Goal: Go to known website: Access a specific website the user already knows

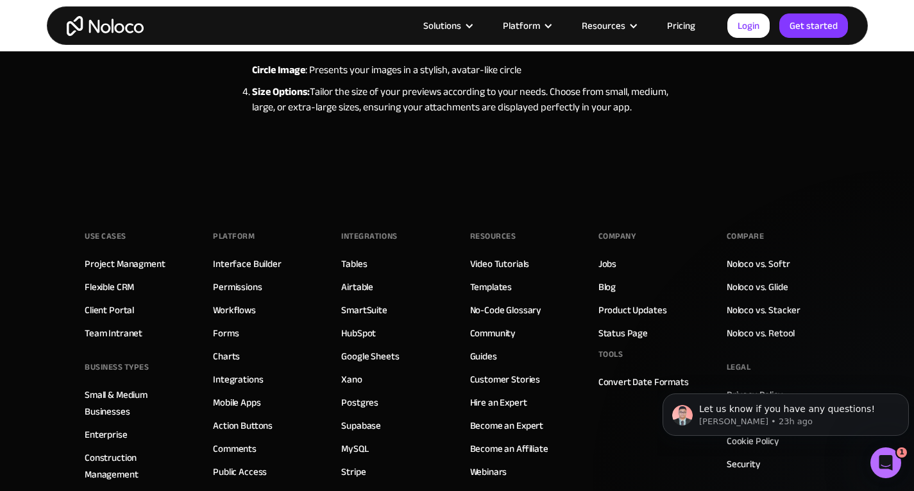
scroll to position [2265, 0]
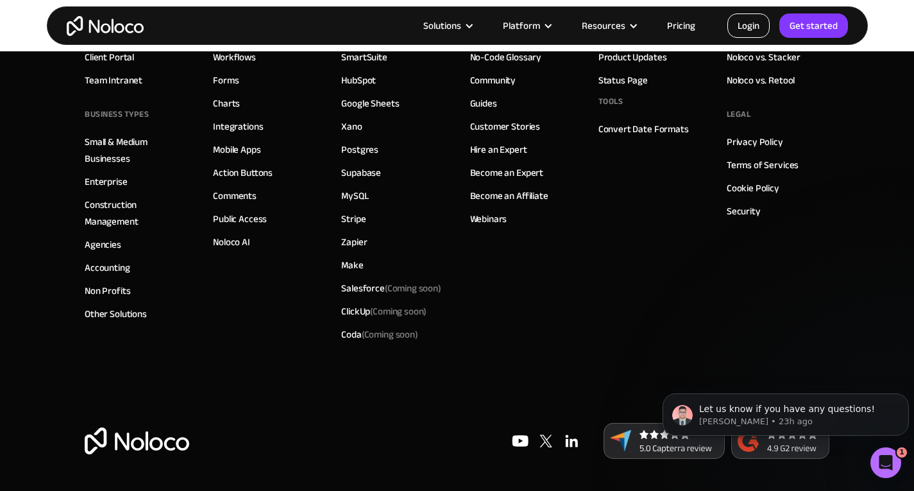
click at [748, 34] on link "Login" at bounding box center [748, 25] width 42 height 24
click at [788, 412] on p "Let us know if you have any questions!" at bounding box center [796, 409] width 194 height 13
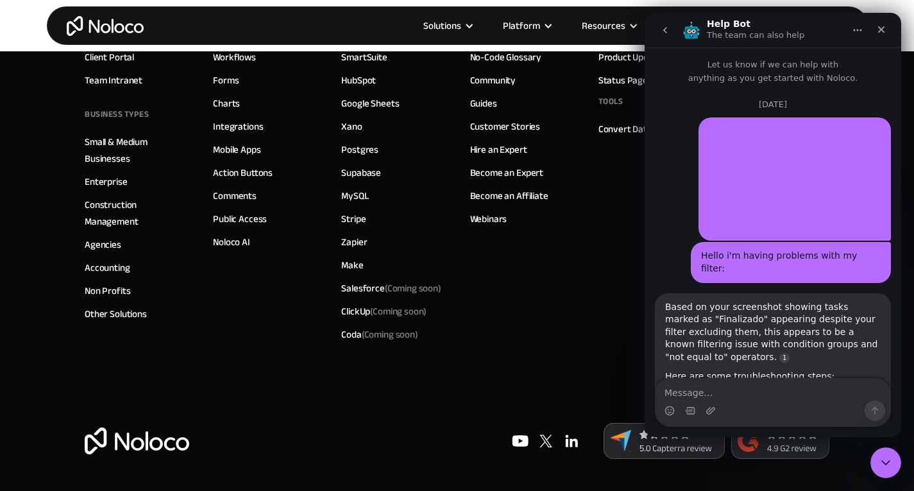
scroll to position [69, 0]
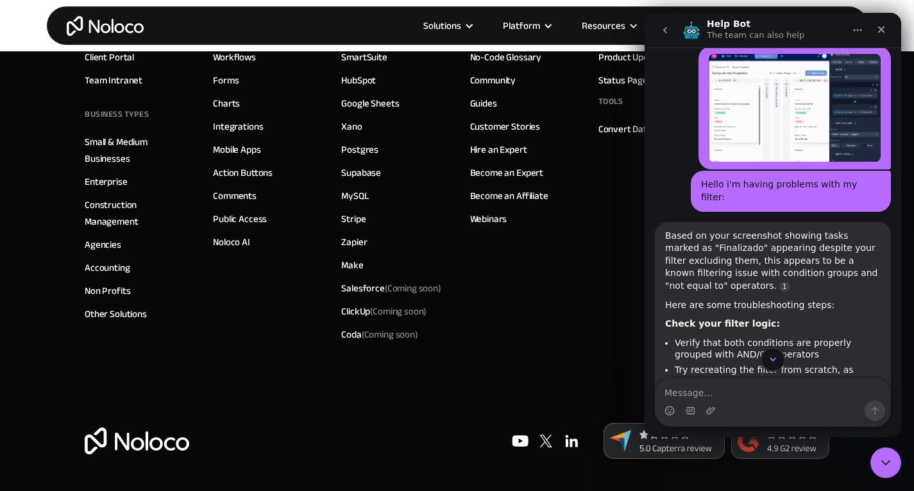
click at [771, 359] on icon "Scroll to bottom" at bounding box center [773, 359] width 6 height 4
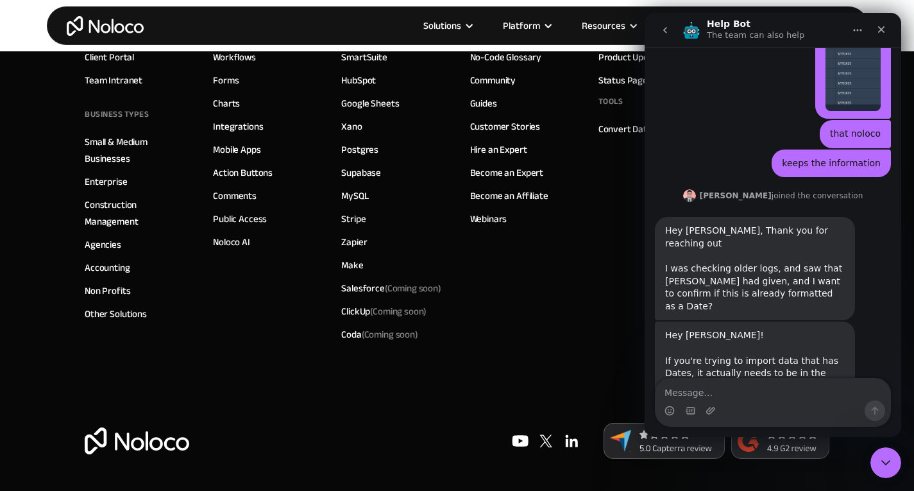
scroll to position [1715, 0]
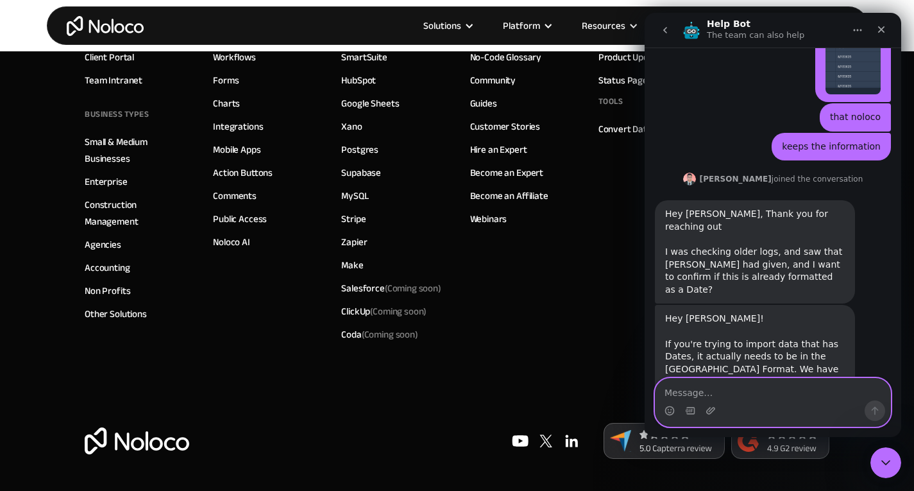
click at [737, 388] on textarea "Message…" at bounding box center [773, 389] width 235 height 22
type textarea "Hi,"
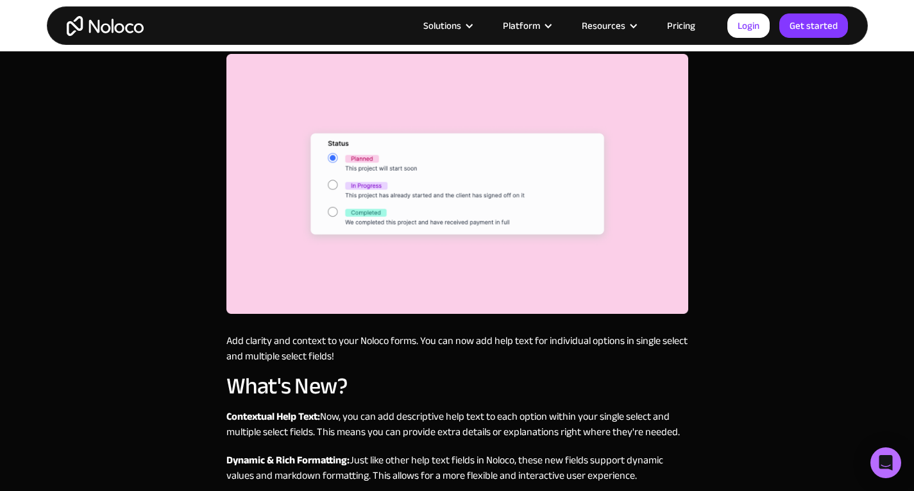
scroll to position [359, 0]
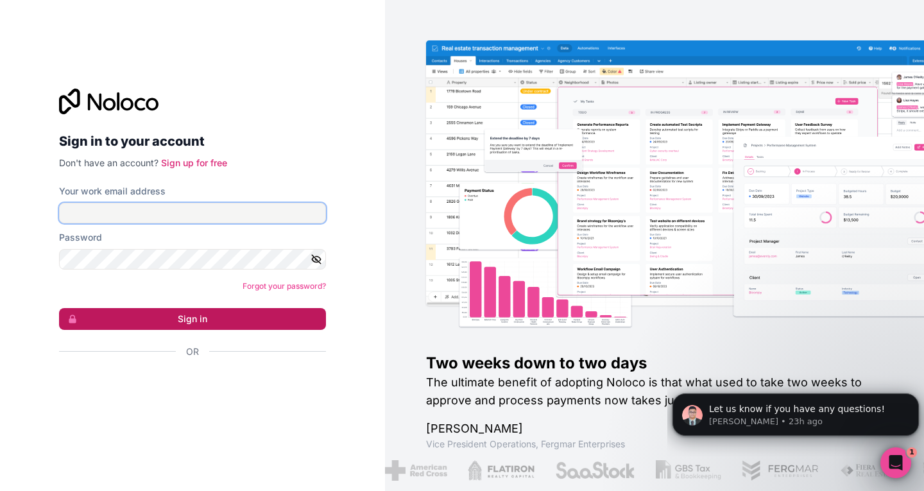
type input "sdelgado@t-cuento.com"
click at [206, 319] on button "Sign in" at bounding box center [192, 319] width 267 height 22
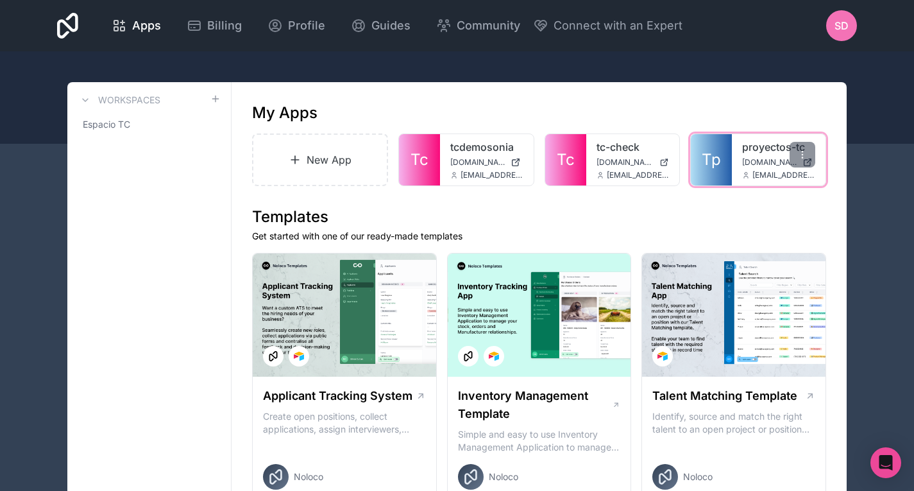
click at [734, 149] on div "proyectos-tc proyectos-tc.noloco.co sdelgado@t-cuento.com" at bounding box center [779, 159] width 94 height 51
click at [814, 155] on div at bounding box center [803, 155] width 26 height 26
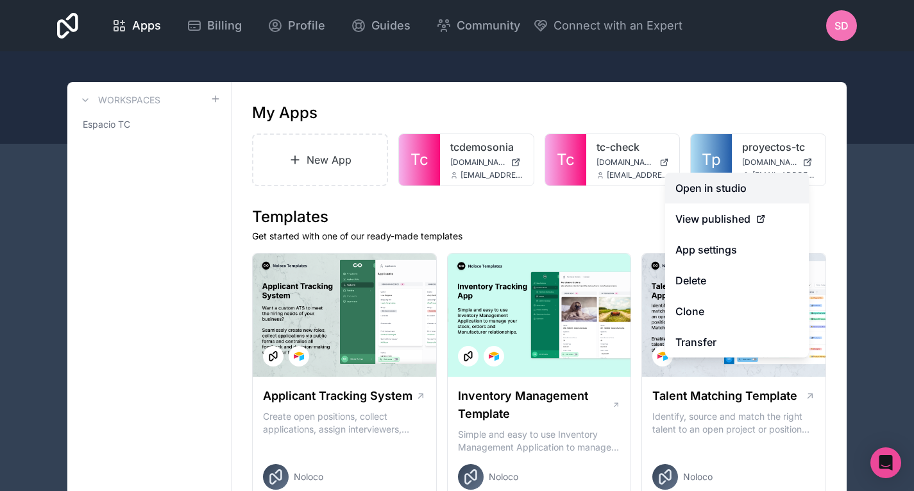
click at [719, 186] on link "Open in studio" at bounding box center [737, 188] width 144 height 31
